Goal: Task Accomplishment & Management: Manage account settings

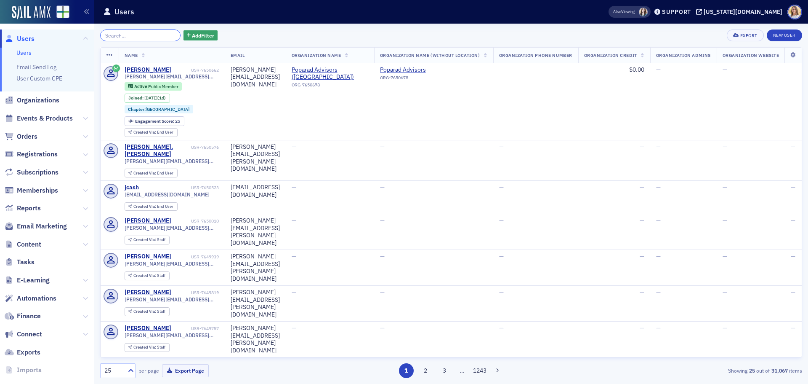
drag, startPoint x: 123, startPoint y: 32, endPoint x: 117, endPoint y: 31, distance: 5.5
click at [121, 31] on input "search" at bounding box center [140, 35] width 80 height 12
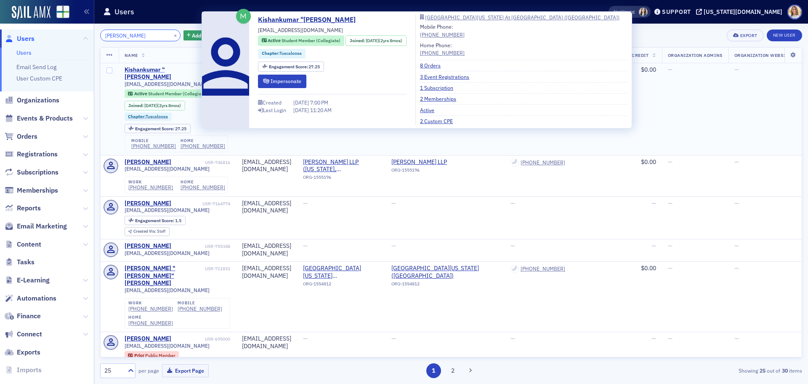
type input "[PERSON_NAME]"
click at [181, 69] on div "Kishankumar "[PERSON_NAME]" at bounding box center [164, 73] width 79 height 15
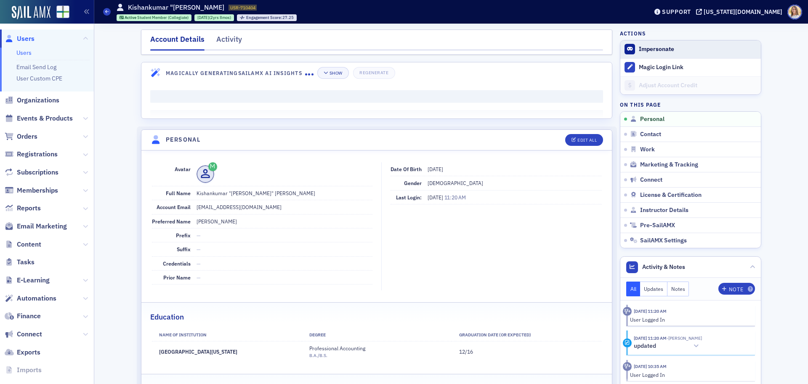
click at [668, 51] on button "Impersonate" at bounding box center [656, 49] width 35 height 8
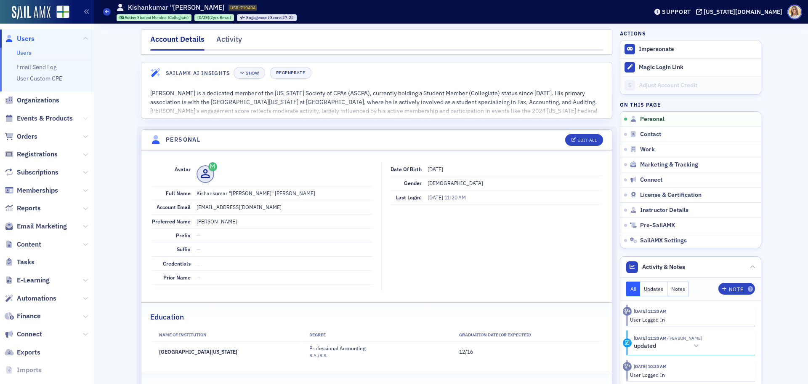
click at [83, 116] on icon at bounding box center [85, 118] width 5 height 5
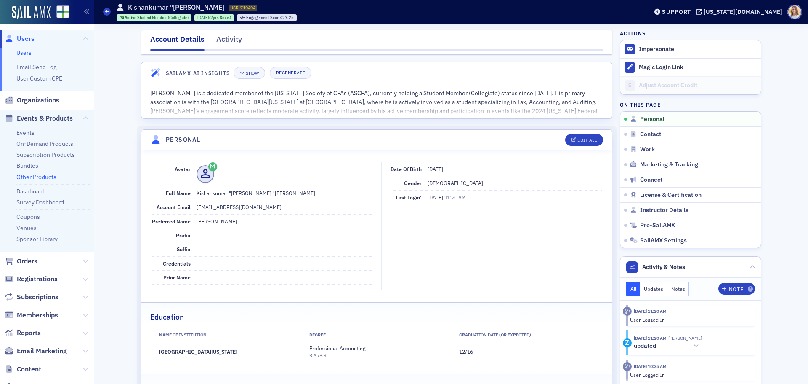
click at [51, 180] on link "Other Products" at bounding box center [36, 177] width 40 height 8
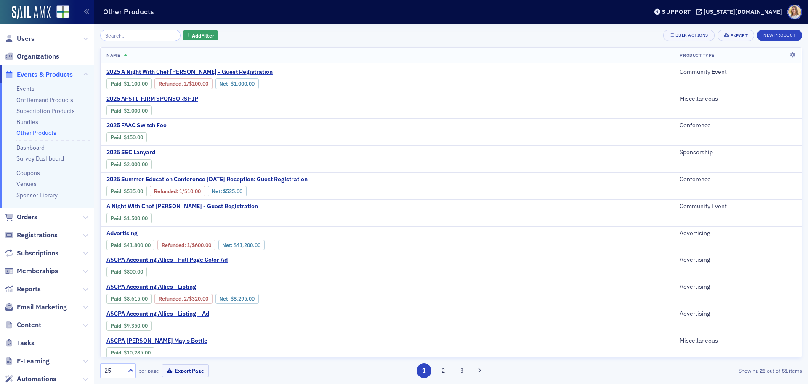
scroll to position [294, 0]
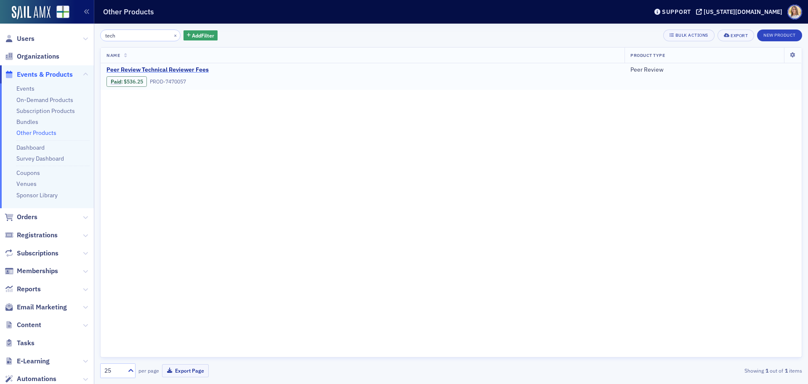
type input "tech"
click at [171, 67] on span "Peer Review Technical Reviewer Fees" at bounding box center [177, 70] width 141 height 8
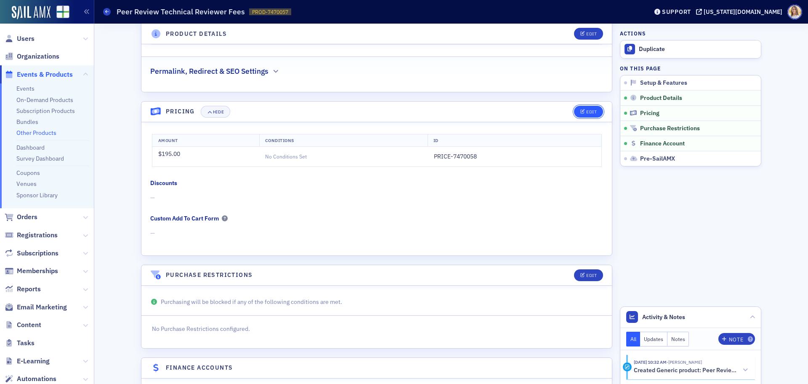
click at [587, 112] on div "Edit" at bounding box center [592, 111] width 11 height 5
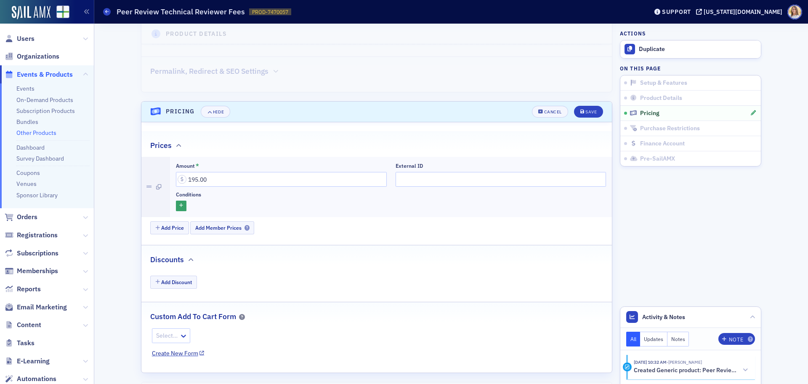
scroll to position [410, 0]
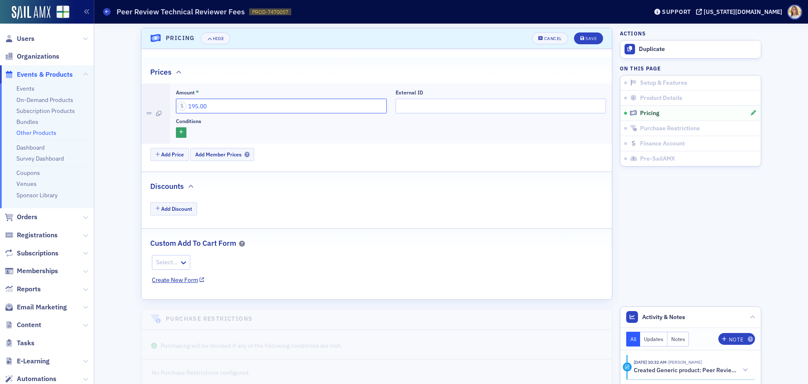
drag, startPoint x: 220, startPoint y: 109, endPoint x: 176, endPoint y: 109, distance: 43.4
click at [176, 109] on input "195.00" at bounding box center [281, 106] width 211 height 15
type input "200.00"
click at [586, 37] on div "Save" at bounding box center [591, 38] width 11 height 5
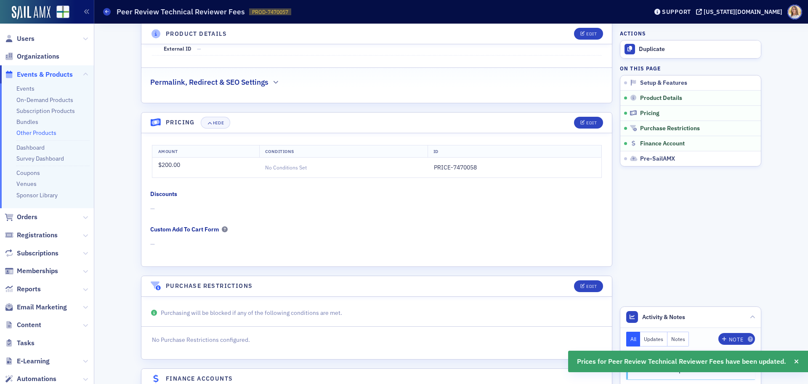
scroll to position [326, 0]
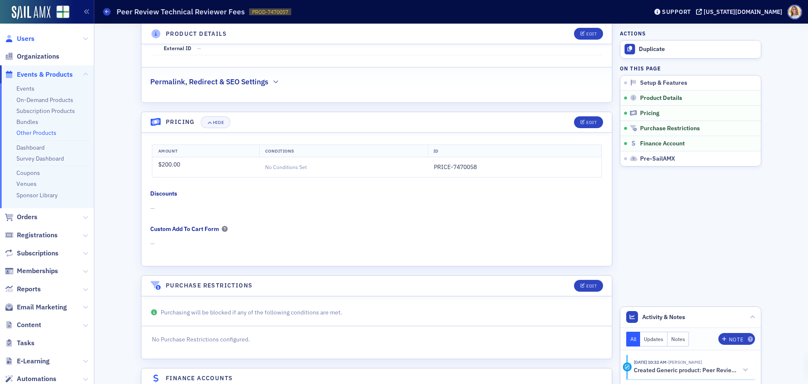
click at [30, 39] on span "Users" at bounding box center [26, 38] width 18 height 9
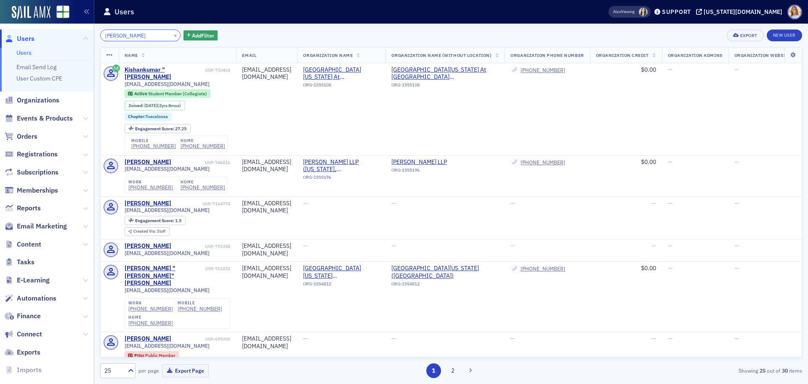
drag, startPoint x: 148, startPoint y: 34, endPoint x: 25, endPoint y: 46, distance: 123.1
click at [25, 46] on div "Users Users Email Send Log User Custom CPE Organizations Events & Products Orde…" at bounding box center [404, 192] width 808 height 384
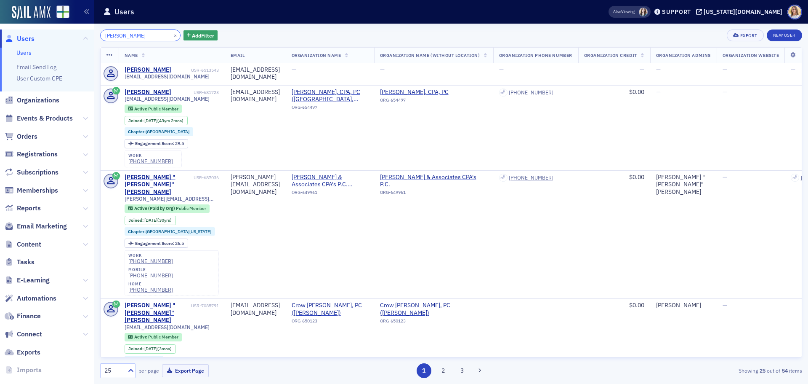
drag, startPoint x: 155, startPoint y: 37, endPoint x: 83, endPoint y: 36, distance: 71.6
click at [83, 36] on div "Users Users Email Send Log User Custom CPE Organizations Events & Products Orde…" at bounding box center [404, 192] width 808 height 384
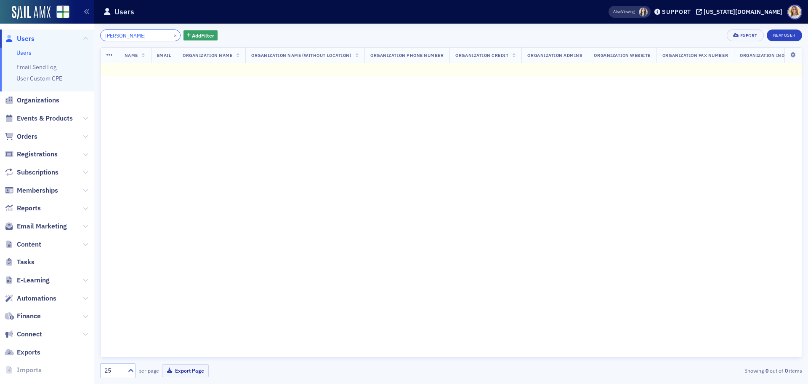
click at [144, 37] on input "[PERSON_NAME]" at bounding box center [140, 35] width 80 height 12
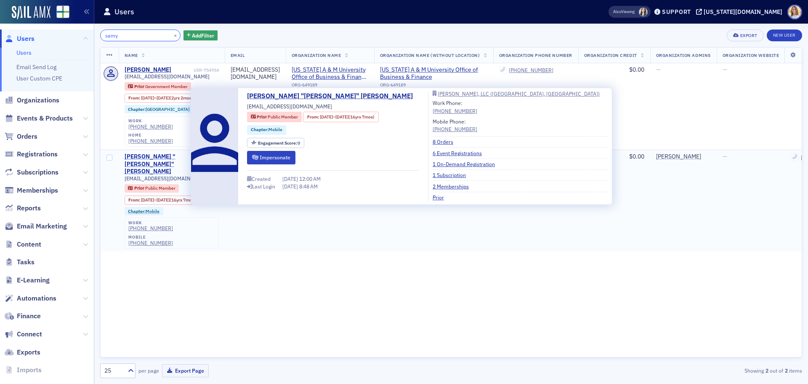
type input "samy"
click at [138, 153] on div "[PERSON_NAME] "[PERSON_NAME]" [PERSON_NAME]" at bounding box center [158, 164] width 67 height 22
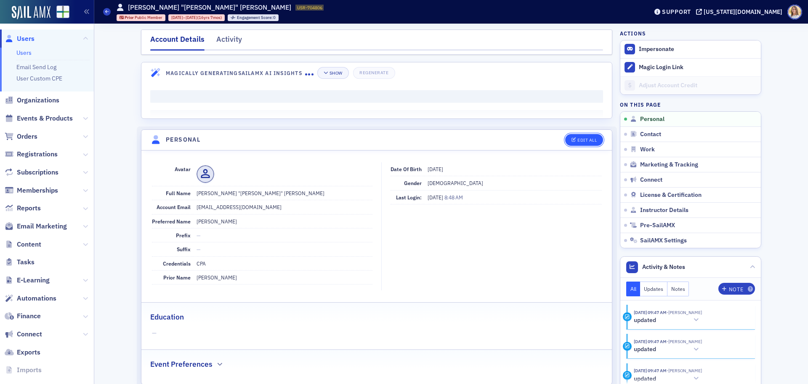
click at [586, 142] on div "Edit All" at bounding box center [587, 140] width 19 height 5
select select "US"
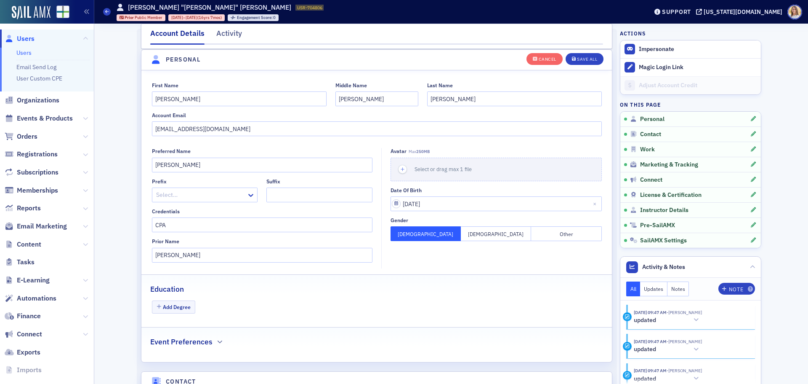
scroll to position [98, 0]
click at [185, 131] on input "[EMAIL_ADDRESS][DOMAIN_NAME]" at bounding box center [377, 128] width 450 height 15
click at [586, 56] on button "Save All" at bounding box center [585, 59] width 38 height 12
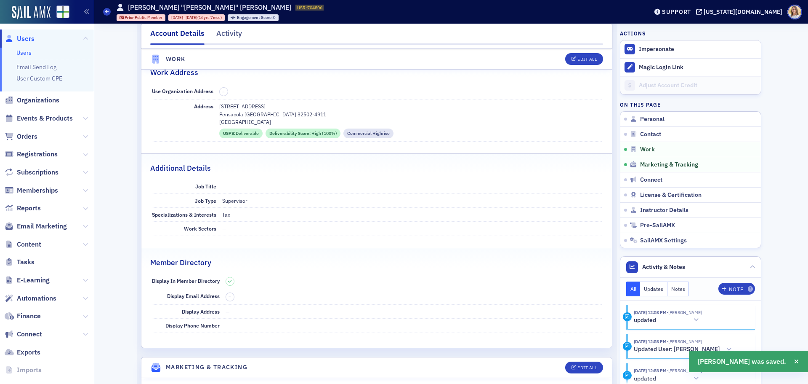
scroll to position [561, 0]
click at [28, 40] on span "Users" at bounding box center [26, 38] width 18 height 9
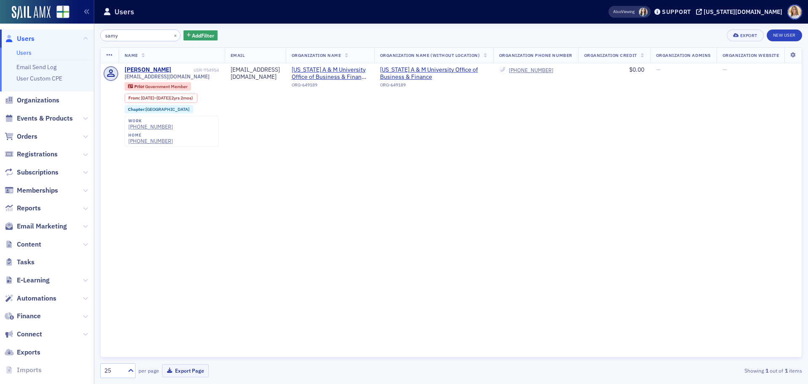
drag, startPoint x: 133, startPoint y: 37, endPoint x: 65, endPoint y: 31, distance: 68.1
click at [66, 31] on div "Users Users Email Send Log User Custom CPE Organizations Events & Products Orde…" at bounding box center [404, 192] width 808 height 384
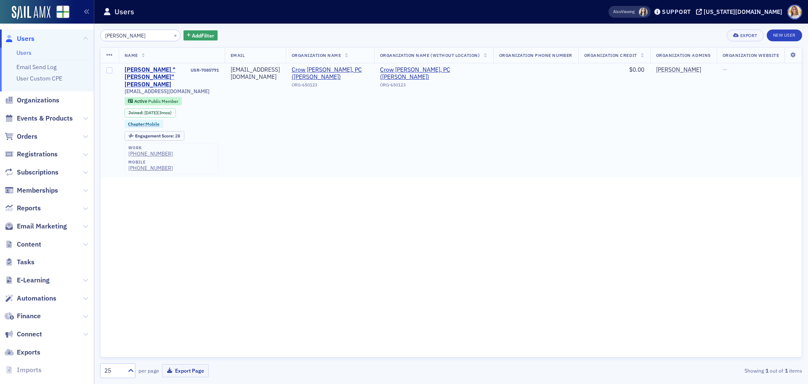
type input "[PERSON_NAME]"
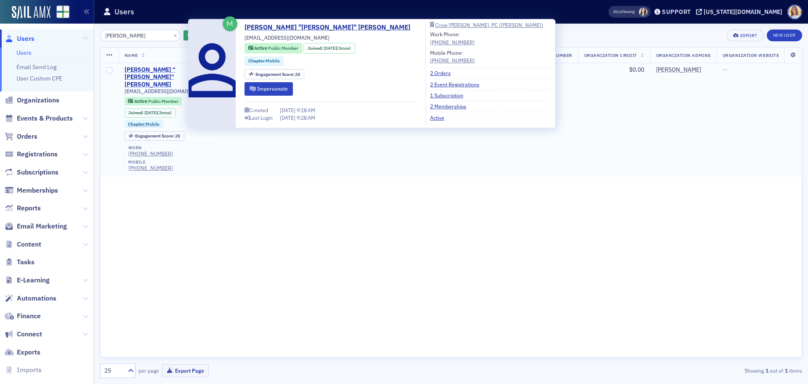
click at [155, 68] on div "[PERSON_NAME] "[PERSON_NAME]" [PERSON_NAME]" at bounding box center [157, 77] width 65 height 22
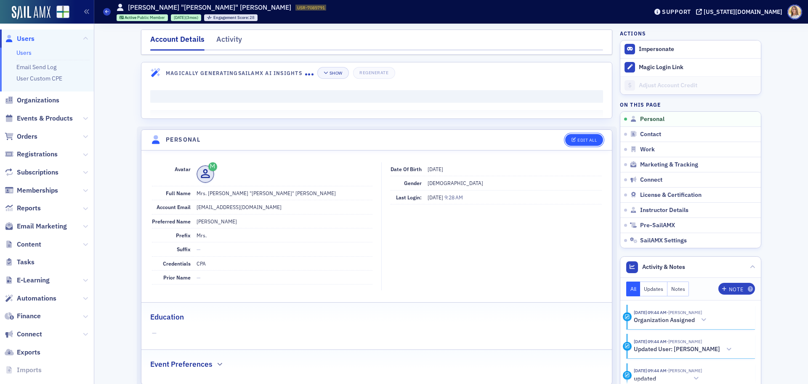
click at [590, 138] on div "Edit All" at bounding box center [587, 140] width 19 height 5
select select "US"
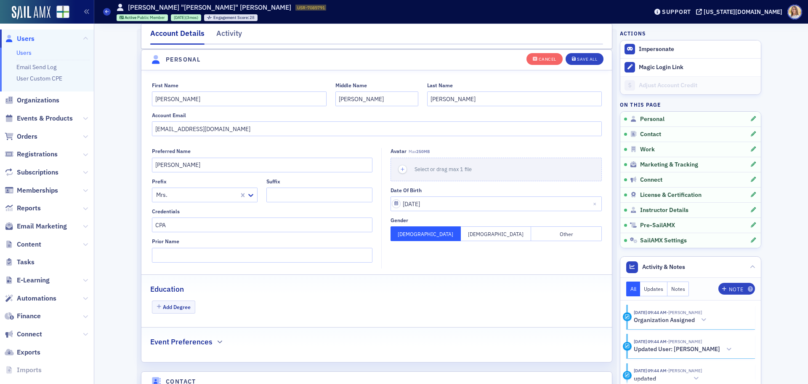
scroll to position [98, 0]
drag, startPoint x: 267, startPoint y: 124, endPoint x: 121, endPoint y: 117, distance: 146.3
paste input "y@csbcpa"
type input "[EMAIL_ADDRESS][DOMAIN_NAME]"
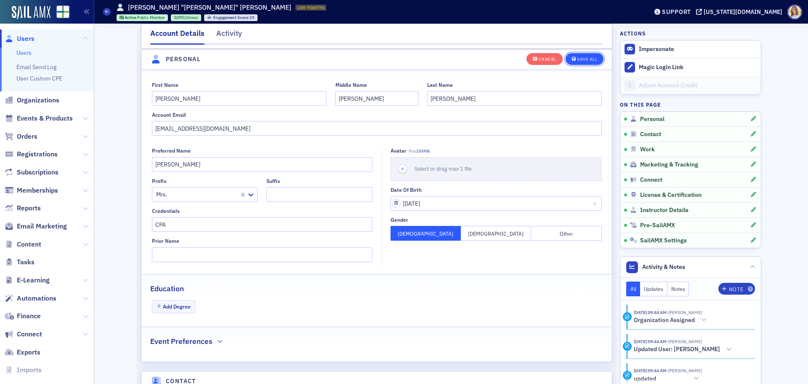
click at [585, 57] on div "Save All" at bounding box center [587, 59] width 20 height 5
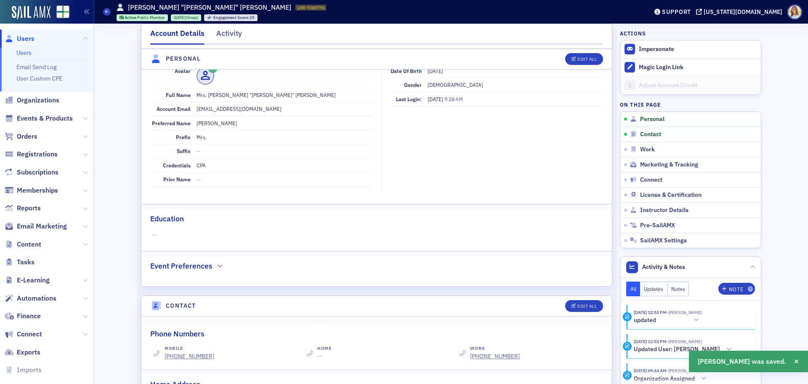
click at [221, 38] on div "Activity" at bounding box center [229, 36] width 26 height 16
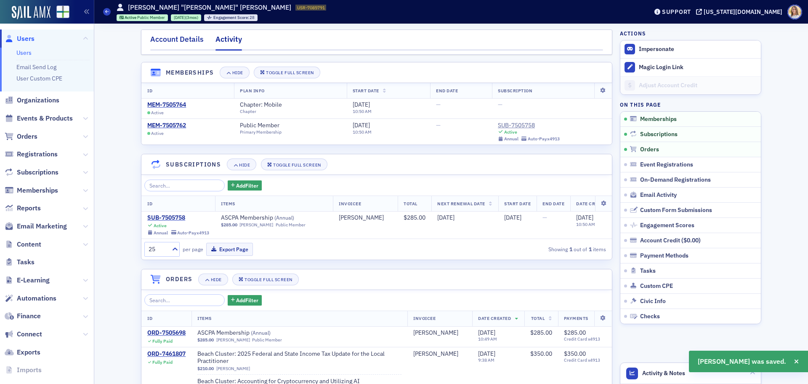
click at [182, 39] on div "Account Details" at bounding box center [176, 42] width 53 height 16
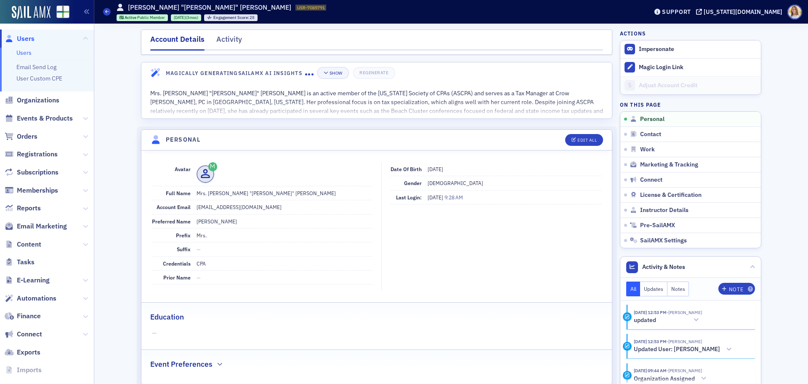
click at [32, 39] on span "Users" at bounding box center [26, 38] width 18 height 9
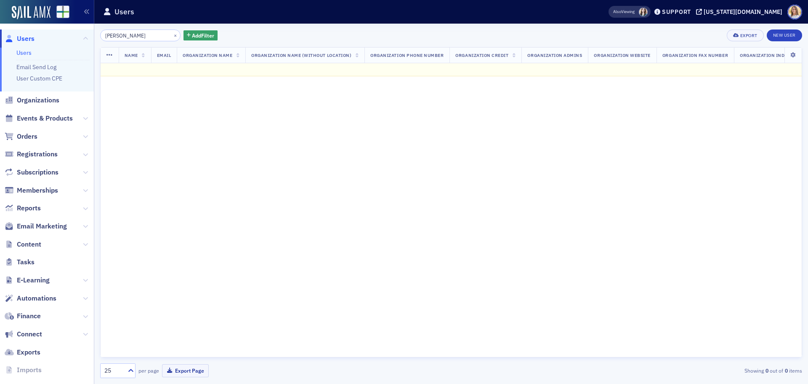
drag, startPoint x: 149, startPoint y: 37, endPoint x: 55, endPoint y: 29, distance: 94.3
click at [68, 32] on div "Users Users Email Send Log User Custom CPE Organizations Events & Products Orde…" at bounding box center [404, 192] width 808 height 384
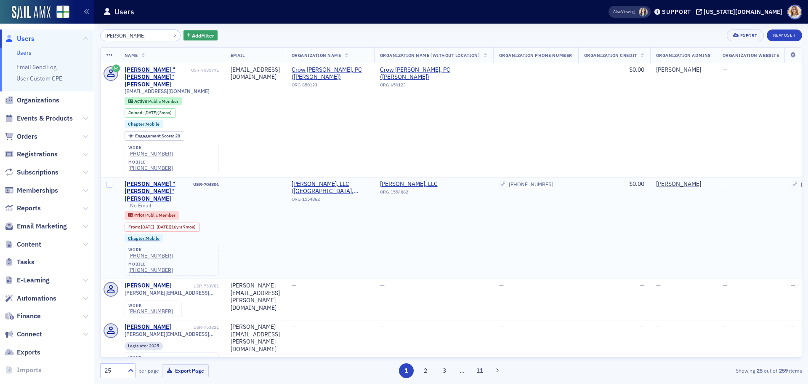
type input "[PERSON_NAME]"
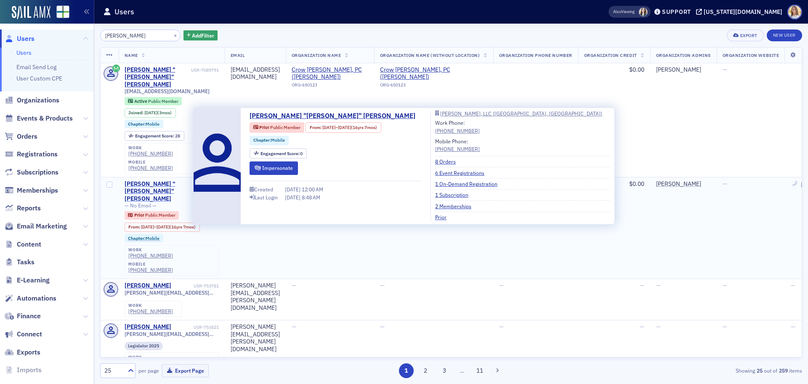
click at [149, 180] on div "[PERSON_NAME] "[PERSON_NAME]" [PERSON_NAME]" at bounding box center [158, 191] width 67 height 22
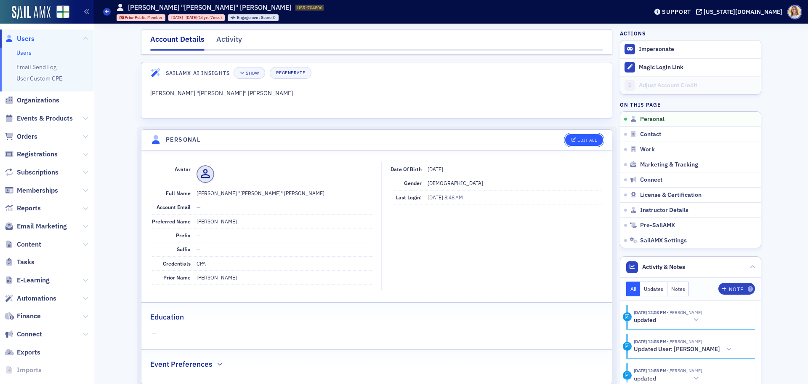
click at [583, 140] on div "Edit All" at bounding box center [587, 140] width 19 height 5
select select "US"
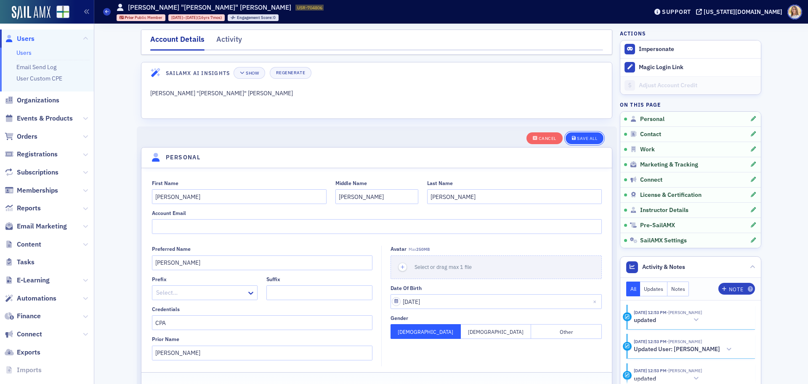
click at [583, 136] on div "Save All" at bounding box center [587, 138] width 20 height 5
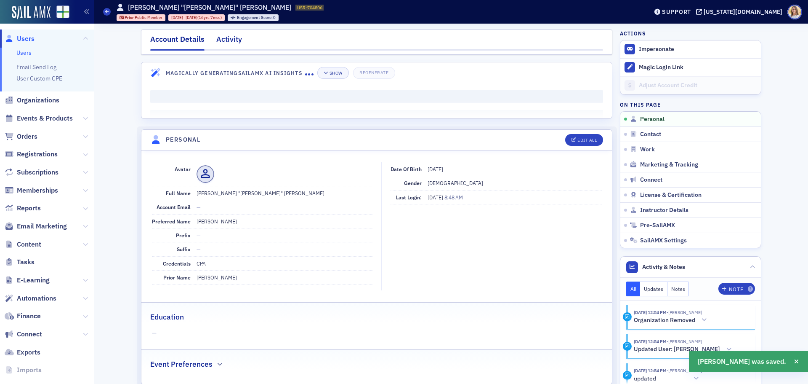
click at [229, 34] on div "Activity" at bounding box center [229, 42] width 26 height 16
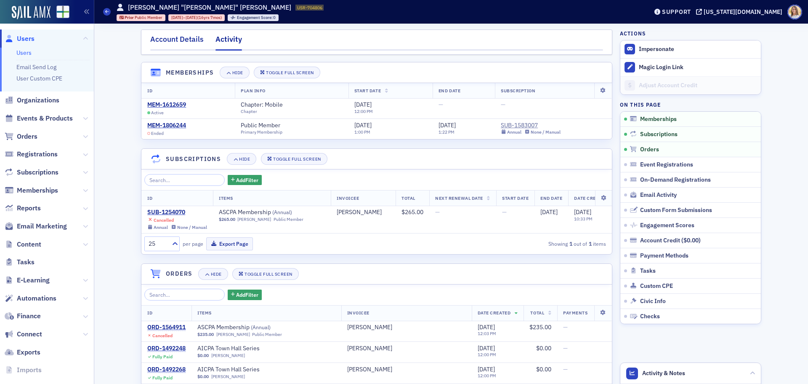
click at [181, 43] on div "Account Details" at bounding box center [176, 42] width 53 height 16
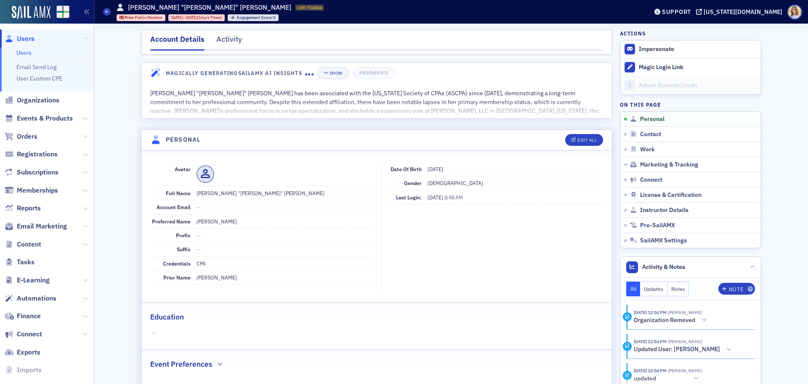
drag, startPoint x: 223, startPoint y: 40, endPoint x: 360, endPoint y: 61, distance: 138.5
click at [224, 40] on div "Activity" at bounding box center [229, 42] width 26 height 16
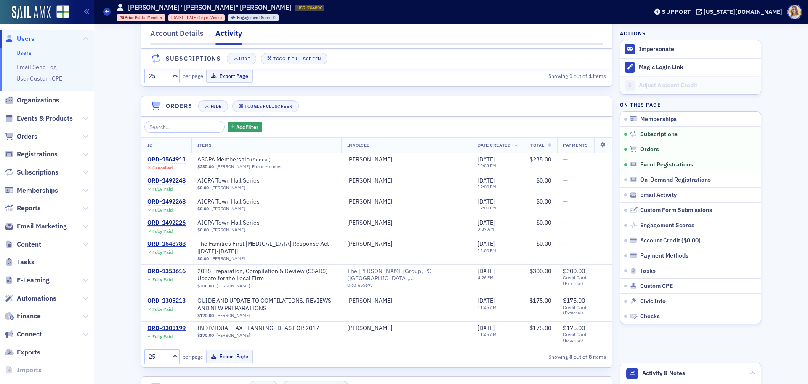
scroll to position [168, 0]
click at [22, 40] on span "Users" at bounding box center [26, 38] width 18 height 9
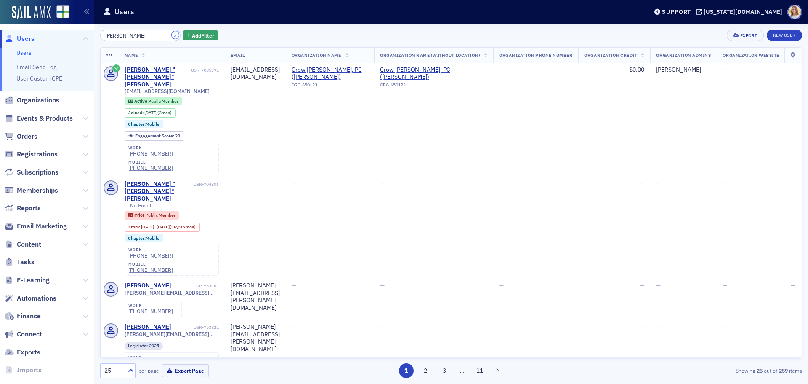
click at [172, 35] on button "×" at bounding box center [176, 35] width 8 height 8
